Goal: Navigation & Orientation: Find specific page/section

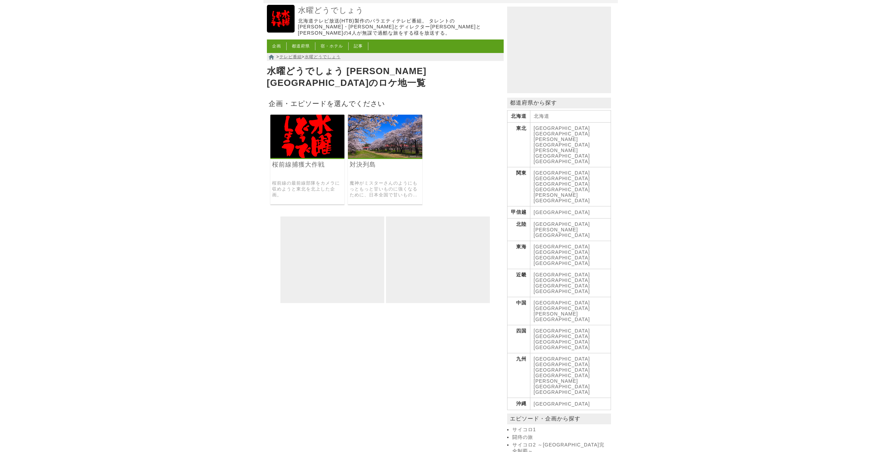
scroll to position [35, 0]
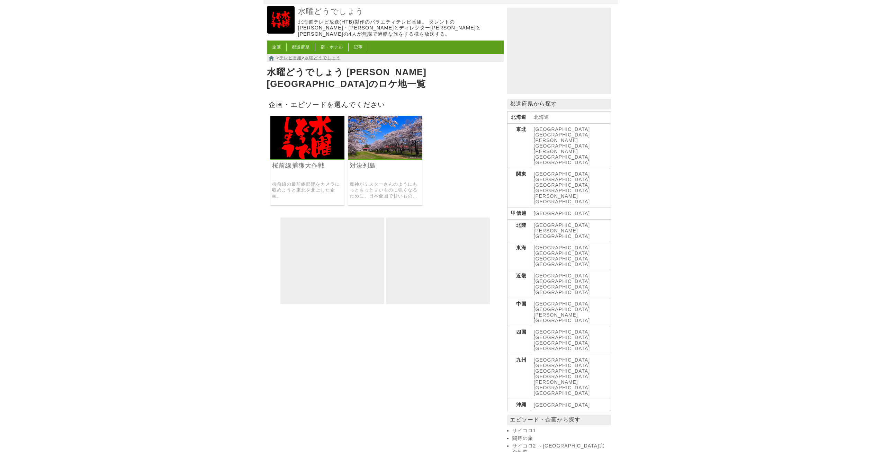
click at [280, 127] on img at bounding box center [307, 137] width 74 height 43
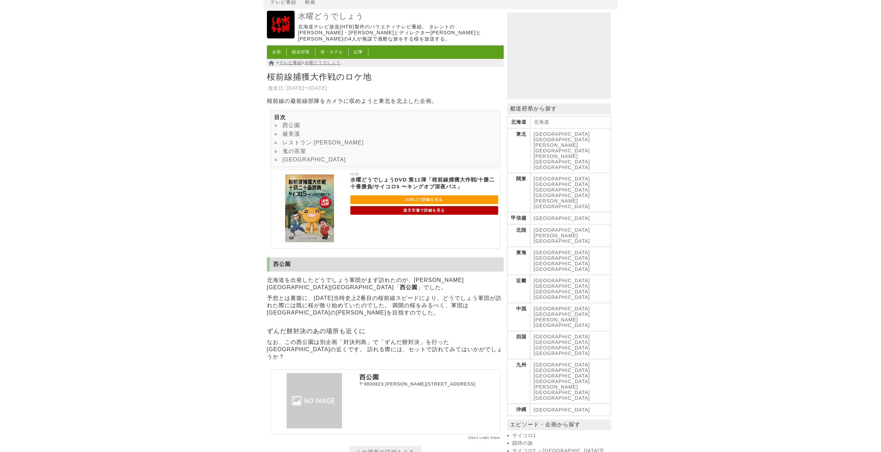
scroll to position [138, 0]
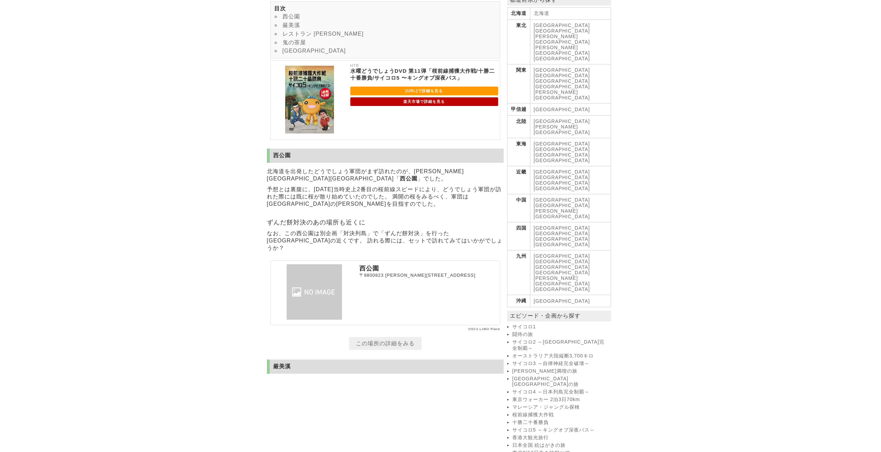
click at [560, 450] on link "東北2泊3日生き地獄ツアー" at bounding box center [560, 453] width 97 height 6
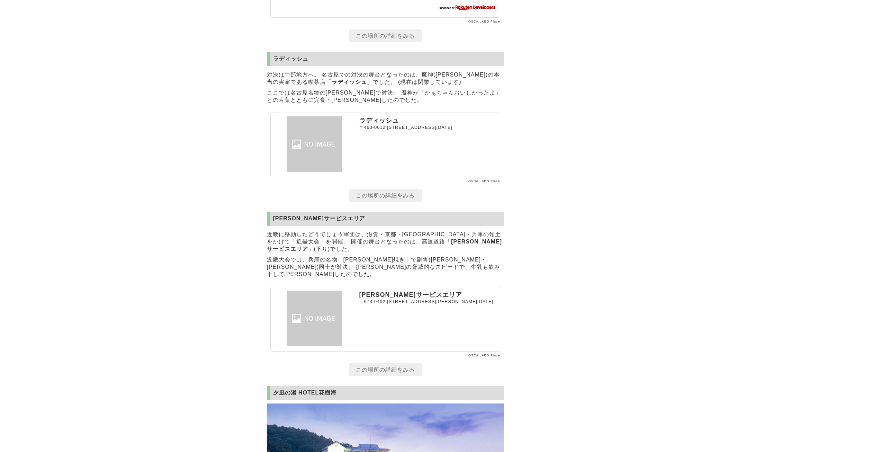
scroll to position [4257, 0]
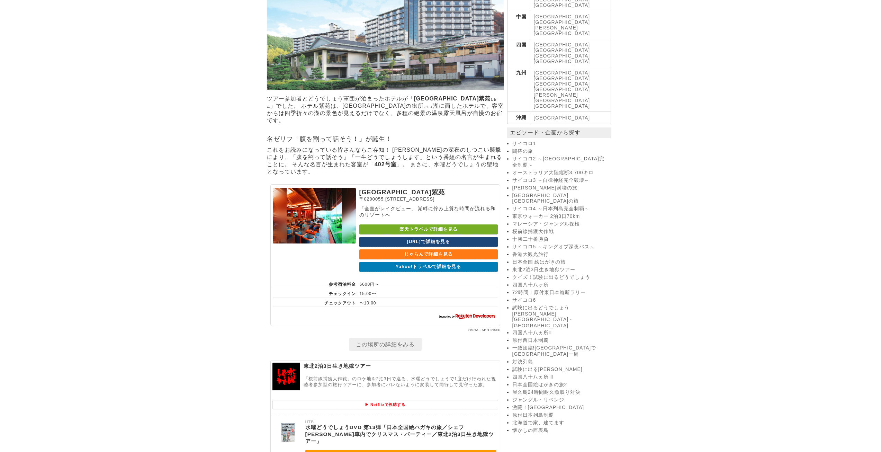
scroll to position [308, 0]
